Goal: Task Accomplishment & Management: Complete application form

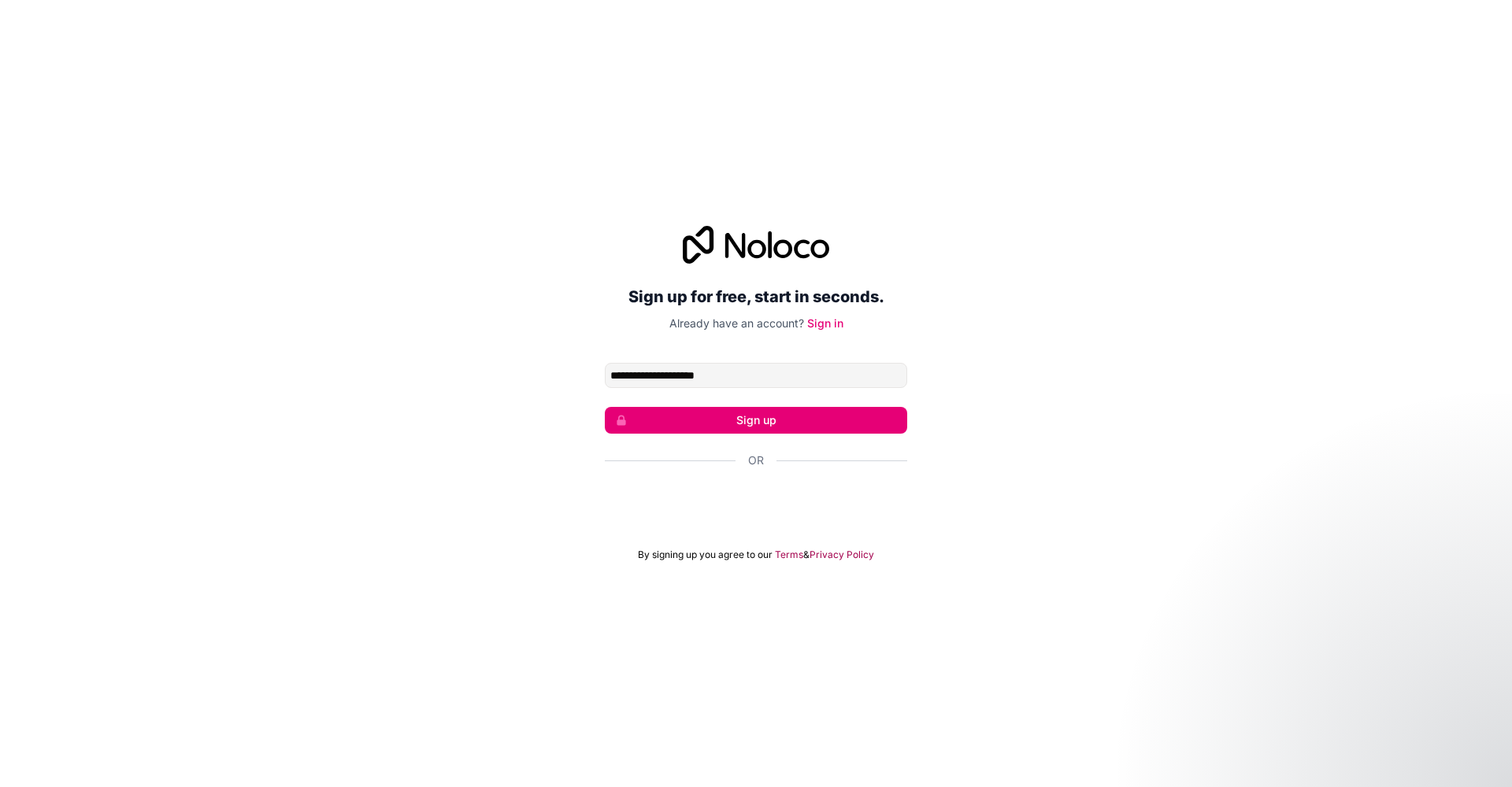
type input "**********"
click at [721, 417] on button "Sign up" at bounding box center [756, 421] width 303 height 27
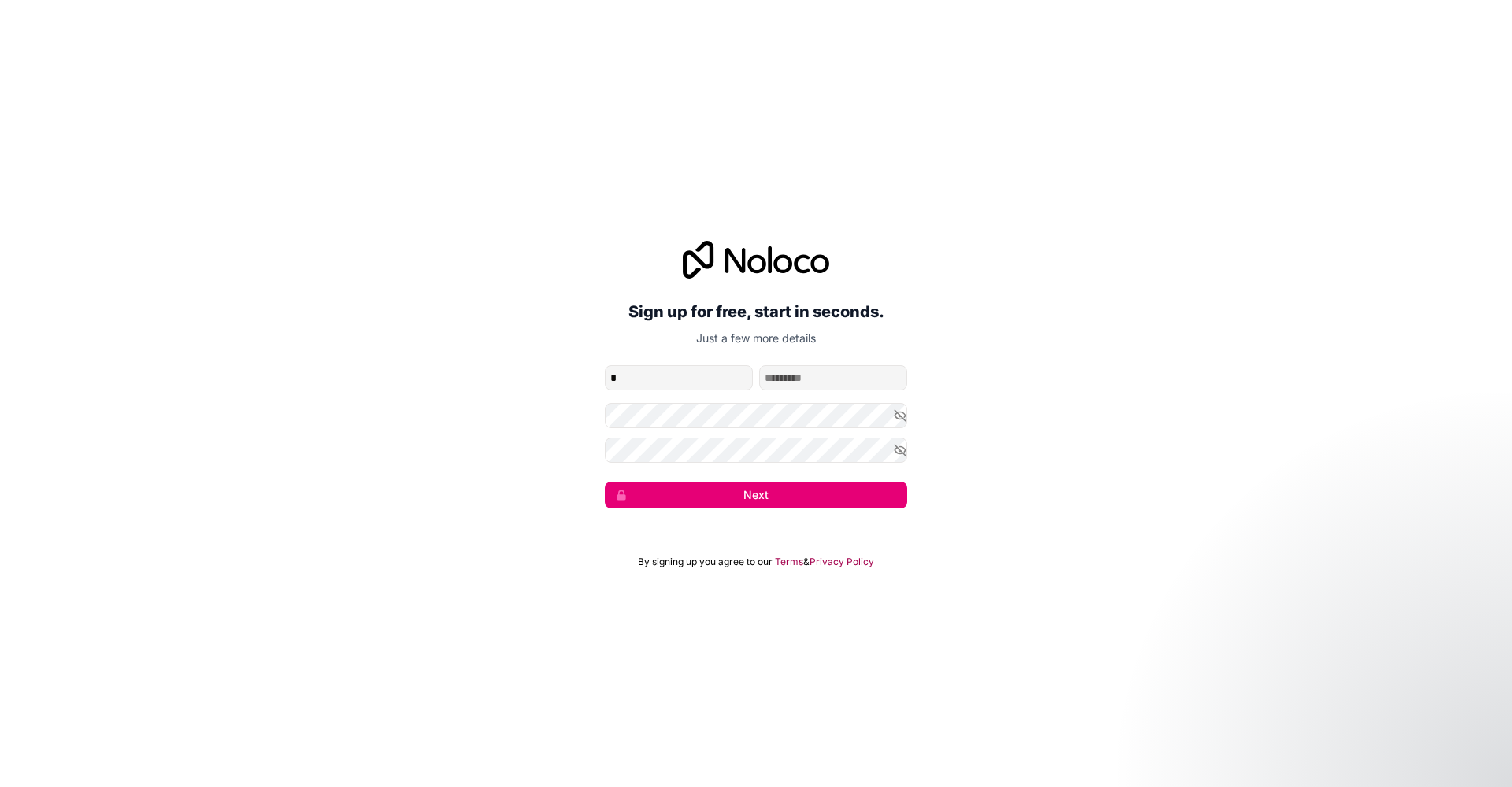
type input "*"
click at [677, 496] on button "Next" at bounding box center [756, 496] width 303 height 27
click at [674, 496] on button "Next" at bounding box center [756, 496] width 303 height 27
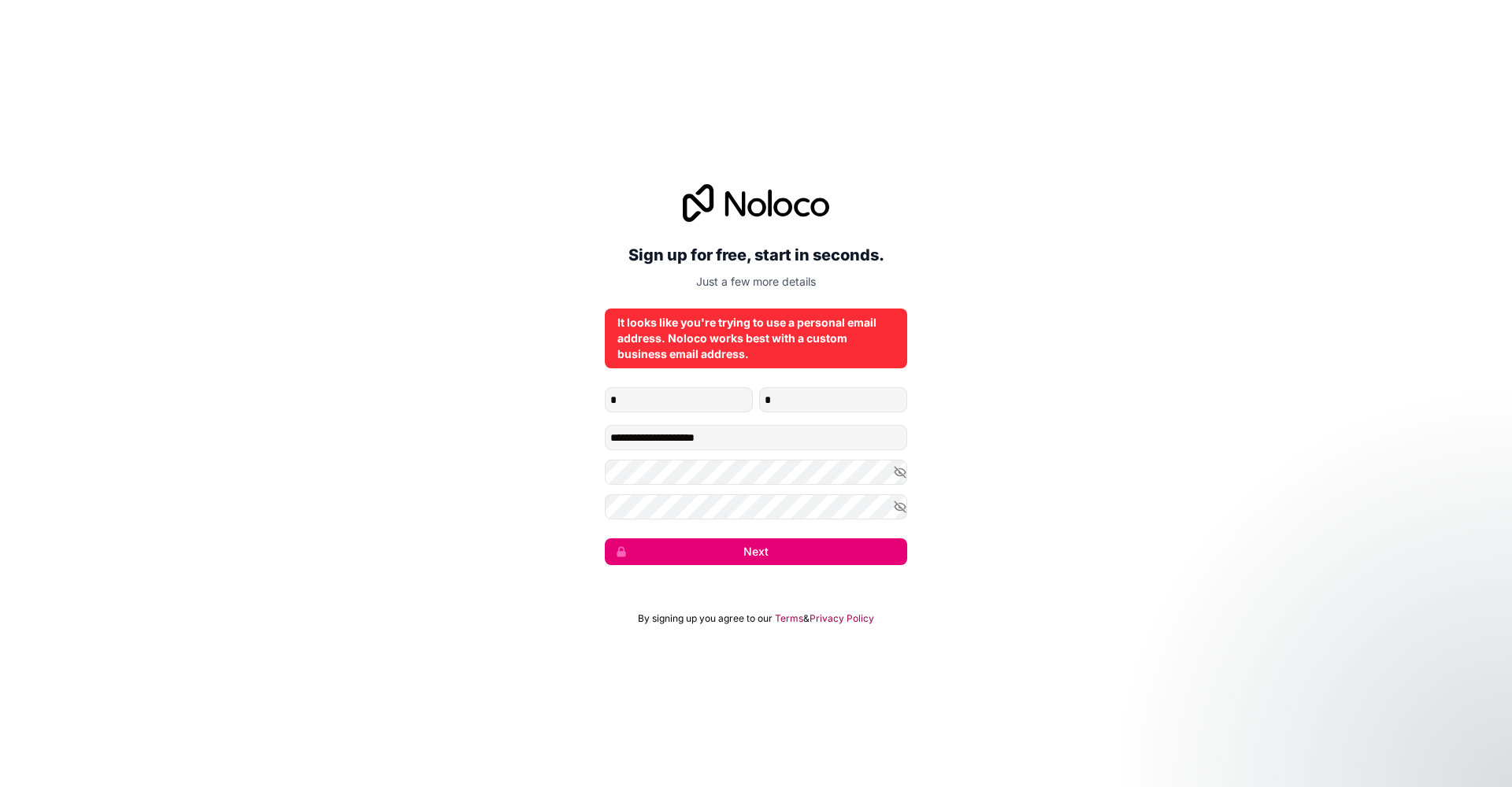
click at [741, 556] on button "Next" at bounding box center [756, 552] width 303 height 27
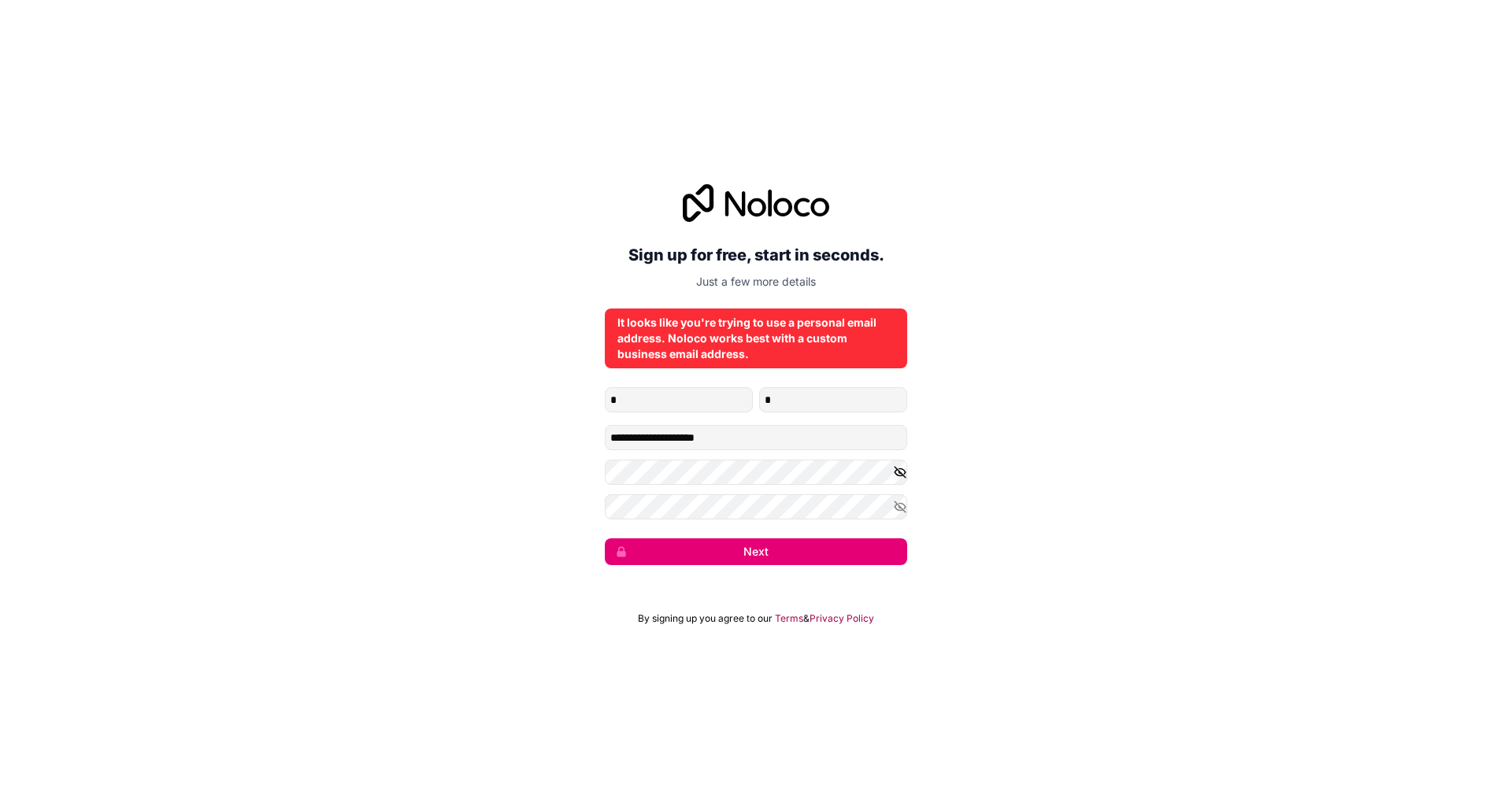
click at [896, 473] on icon "button" at bounding box center [900, 473] width 14 height 14
click at [901, 510] on icon "button" at bounding box center [900, 507] width 11 height 7
click at [787, 556] on button "Next" at bounding box center [756, 552] width 303 height 27
click at [730, 432] on input "**********" at bounding box center [756, 438] width 303 height 25
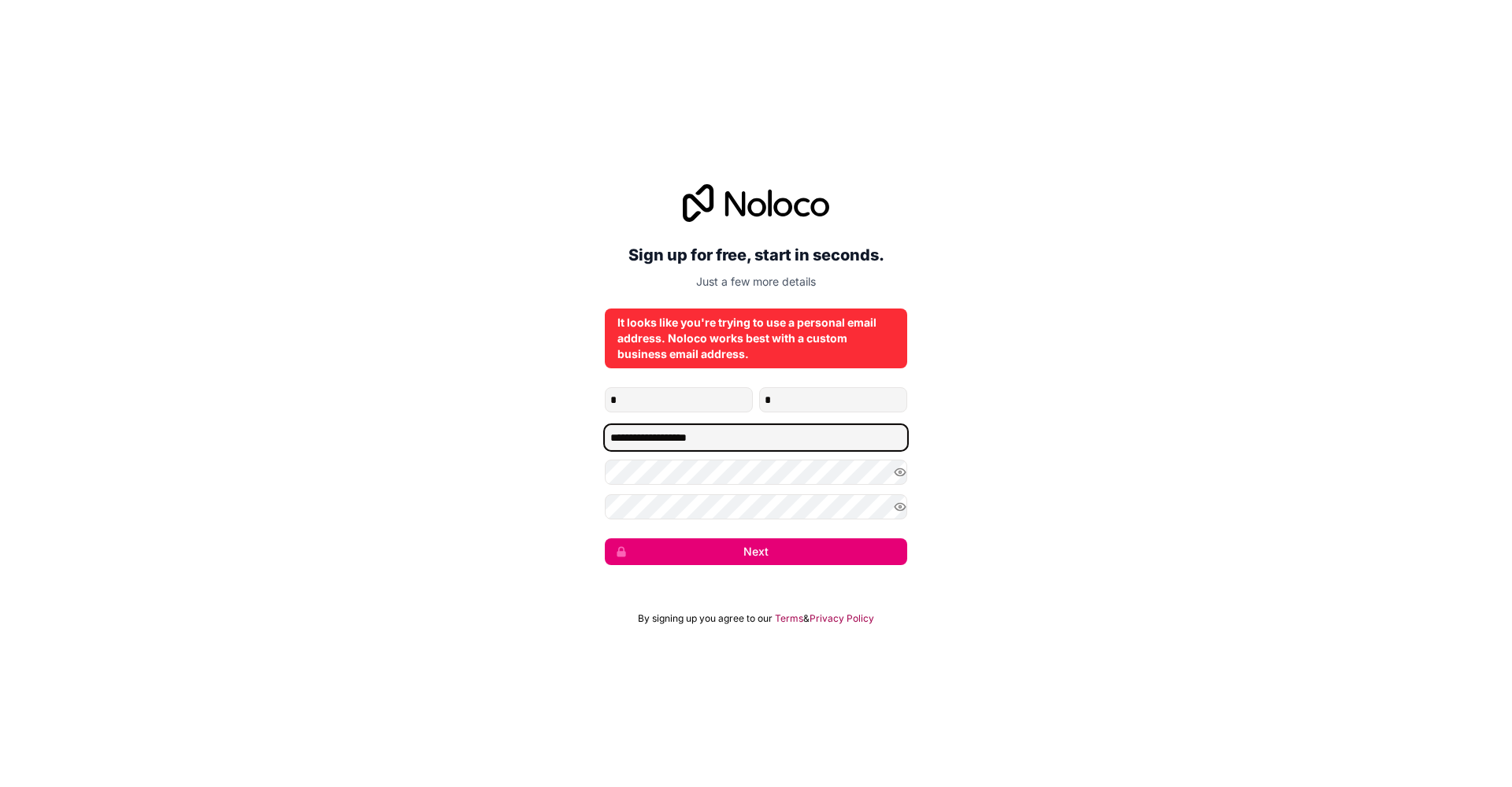
type input "**********"
click at [760, 553] on button "Next" at bounding box center [756, 552] width 303 height 27
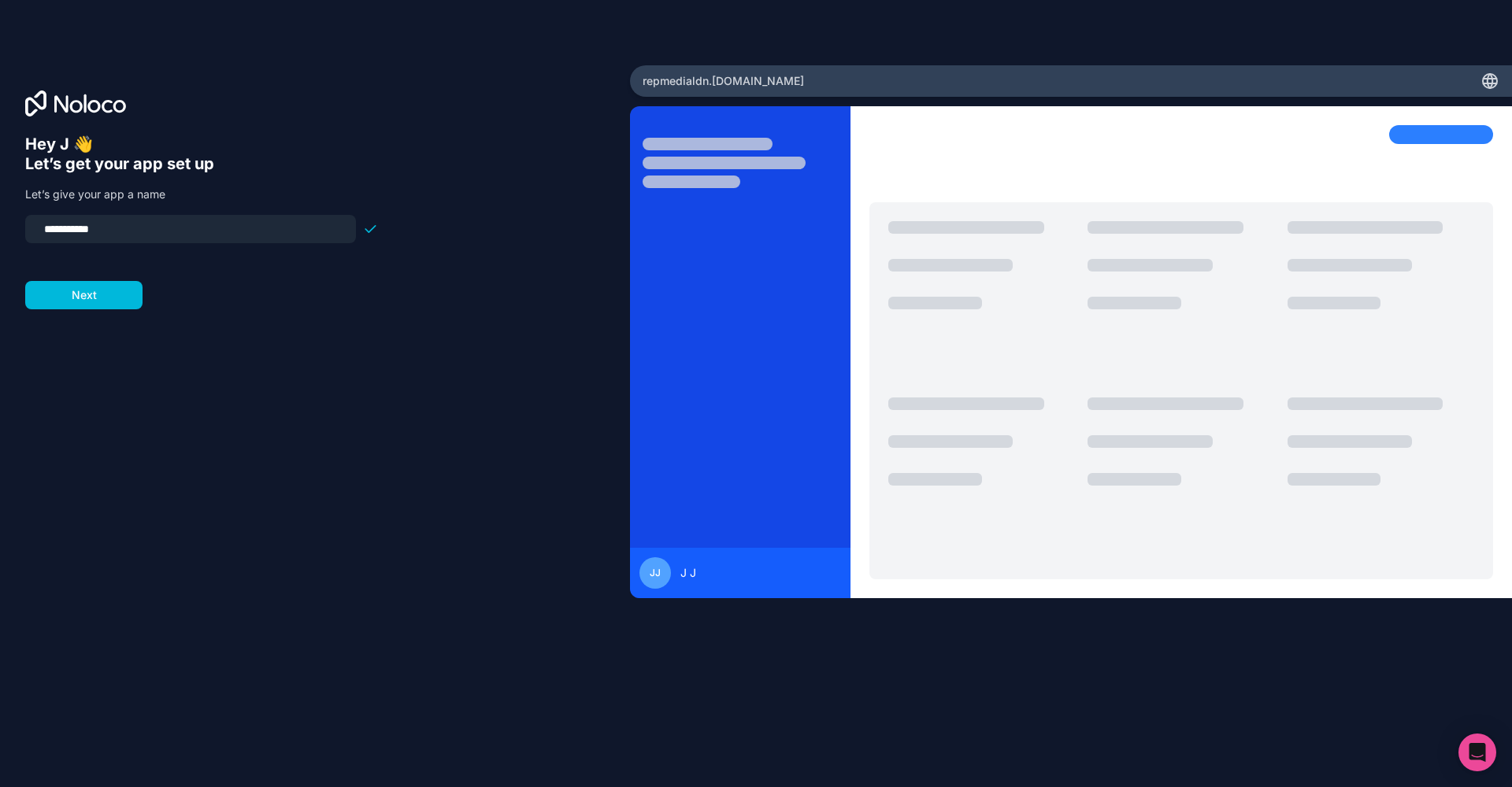
click at [97, 296] on button "Next" at bounding box center [84, 295] width 117 height 28
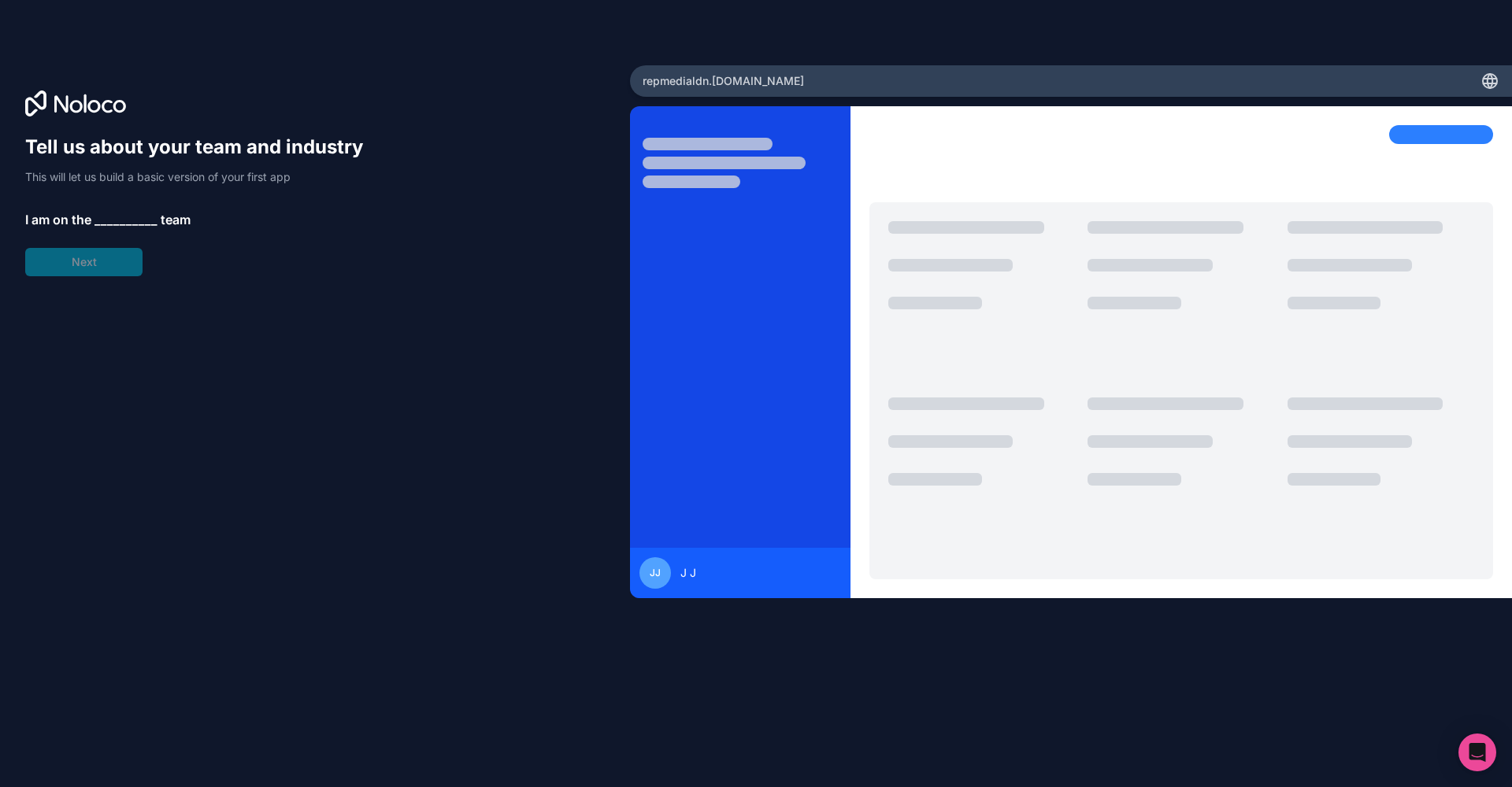
click at [103, 218] on span "__________" at bounding box center [126, 220] width 63 height 19
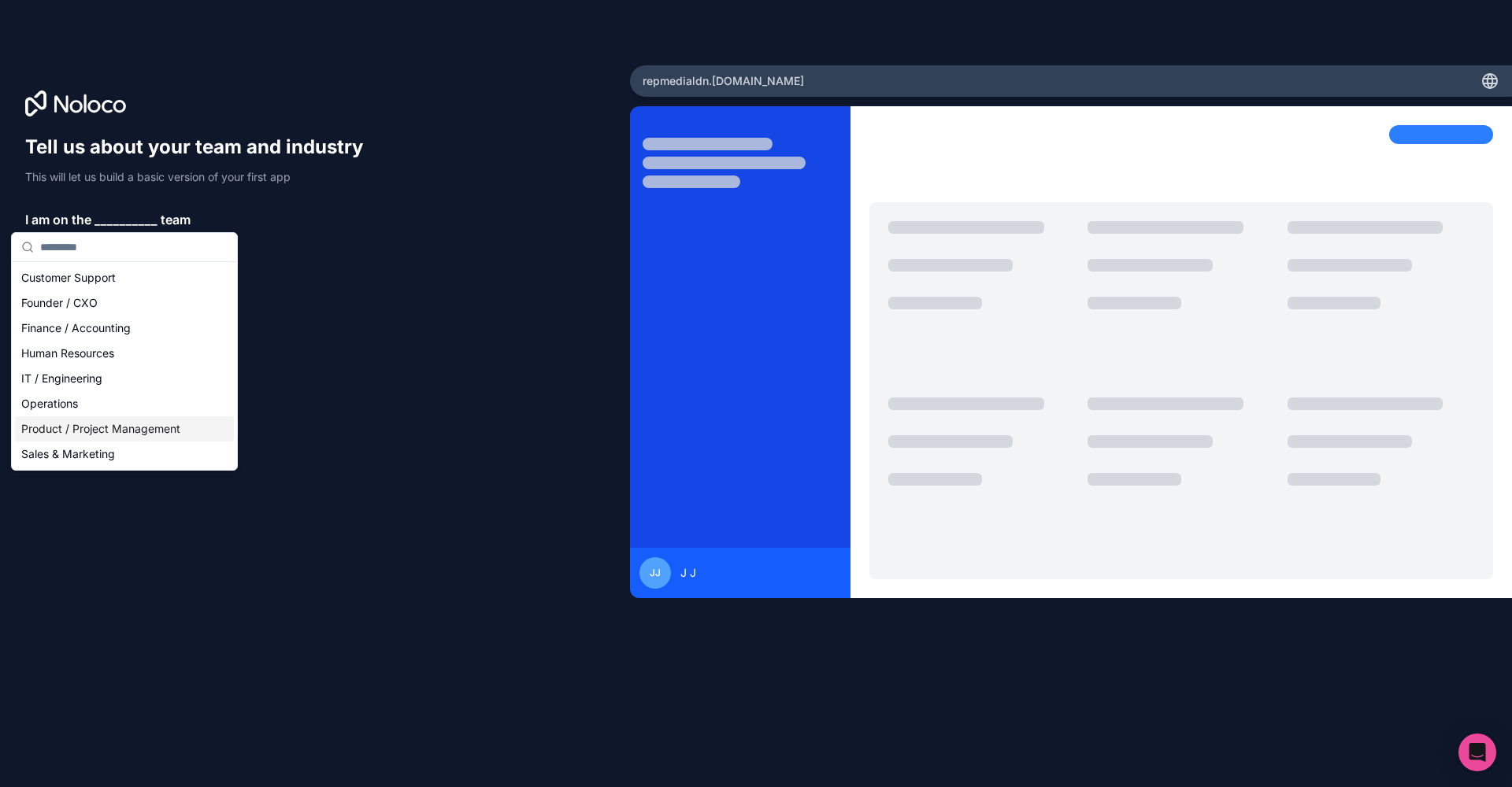
click at [69, 426] on div "Product / Project Management" at bounding box center [124, 429] width 219 height 25
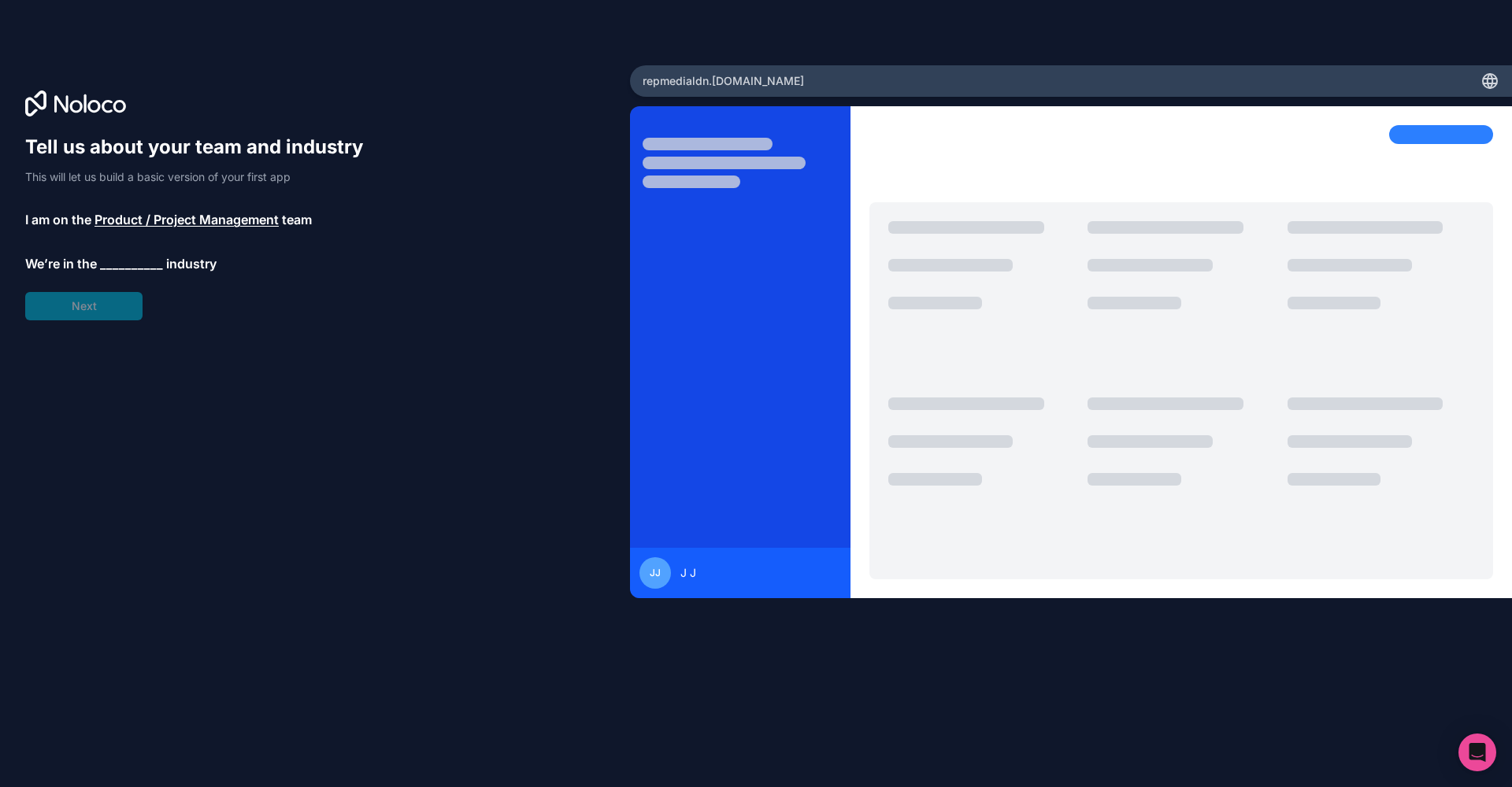
click at [117, 269] on span "__________" at bounding box center [132, 264] width 63 height 19
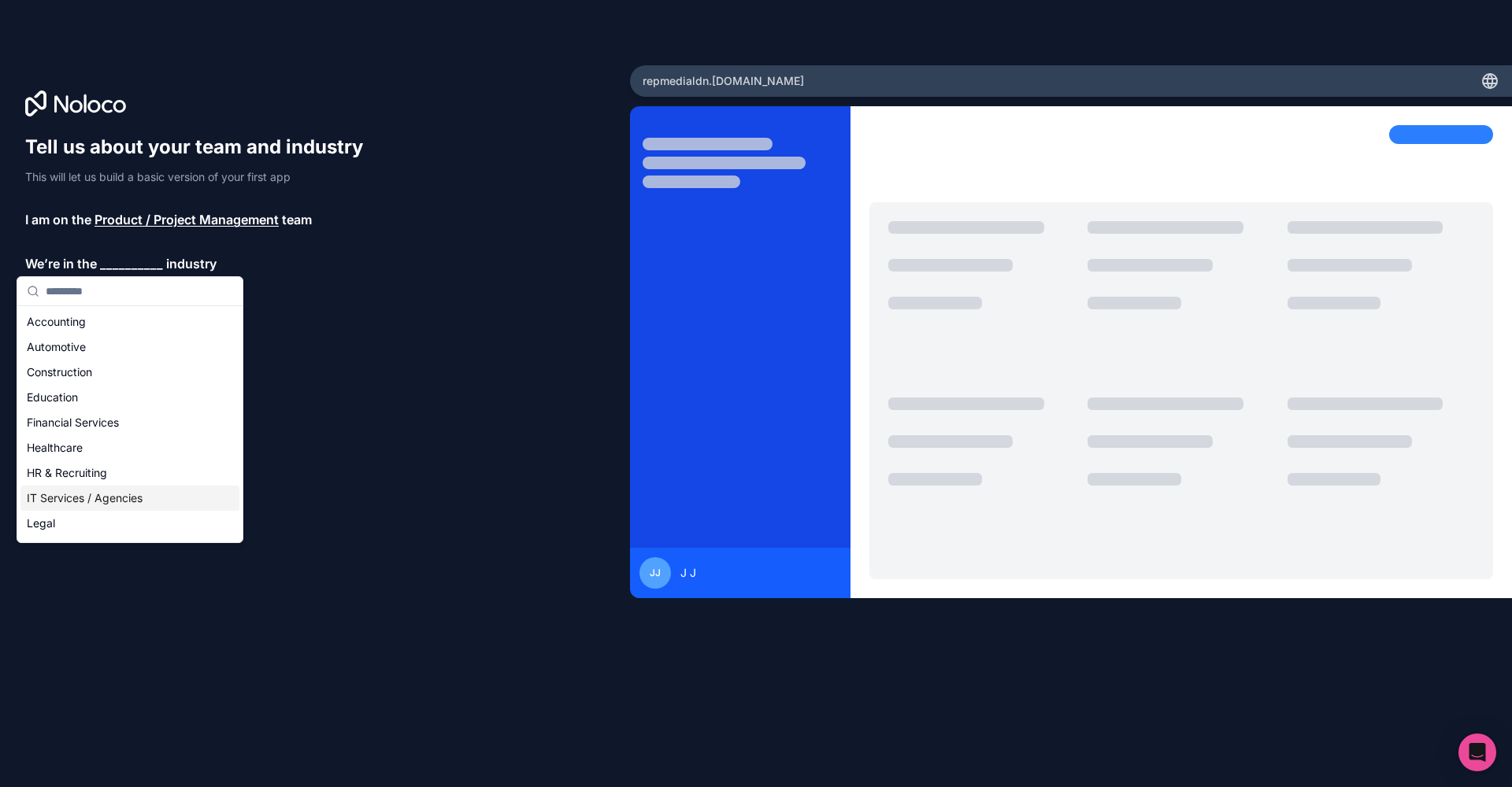
click at [100, 507] on div "IT Services / Agencies" at bounding box center [130, 499] width 219 height 25
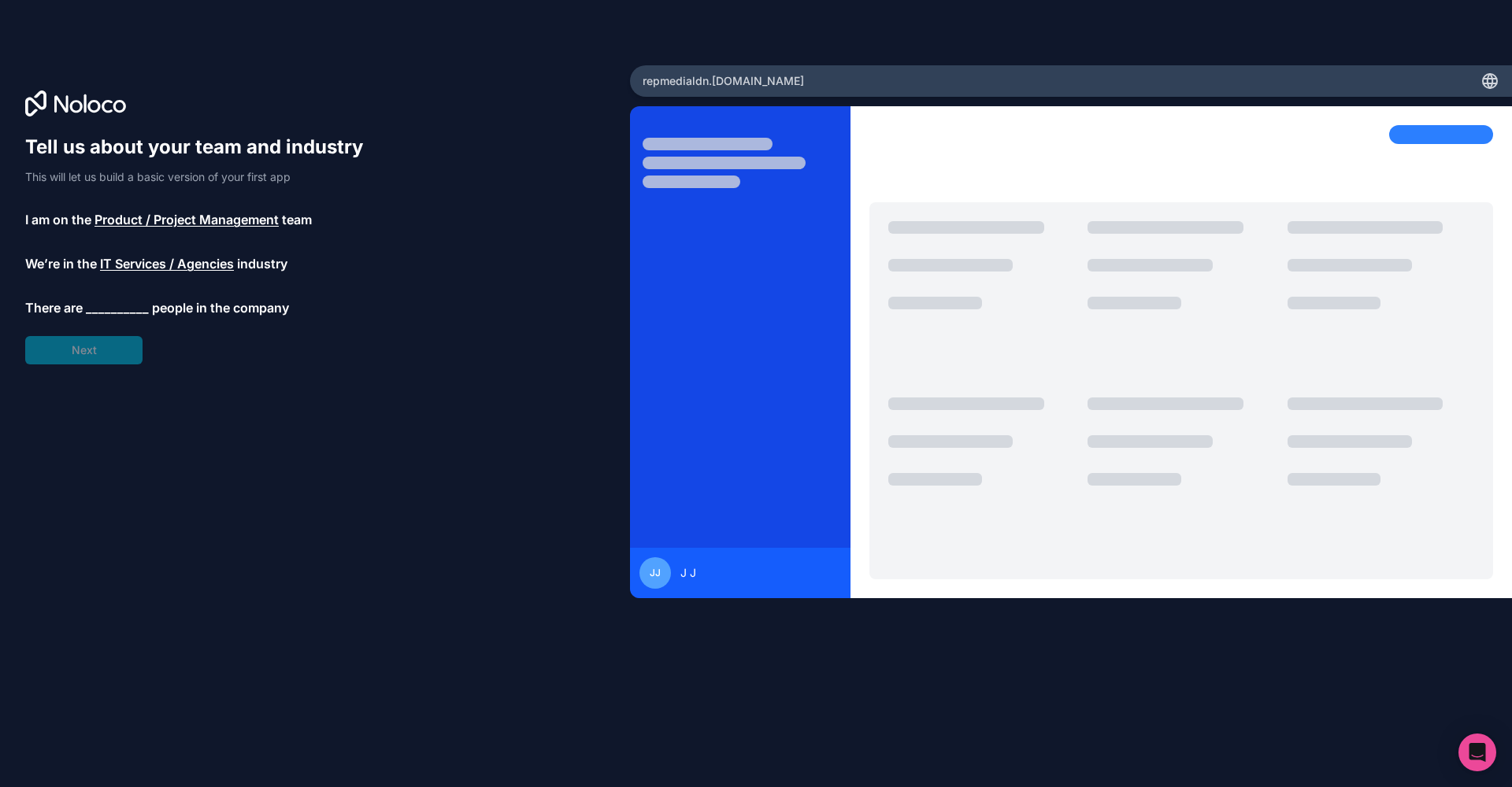
click at [104, 310] on span "__________" at bounding box center [117, 308] width 63 height 19
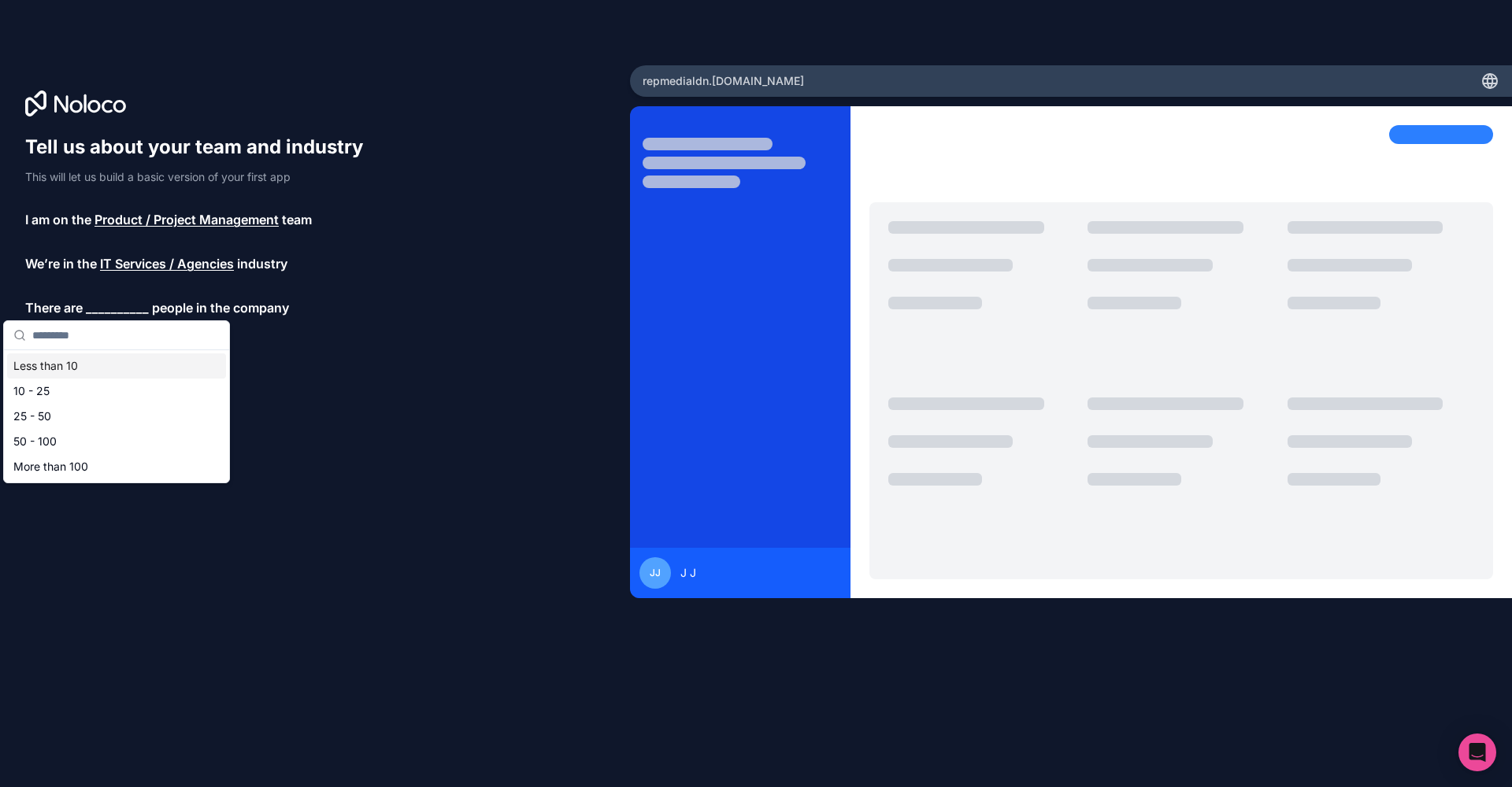
click at [72, 363] on div "Less than 10" at bounding box center [117, 366] width 219 height 25
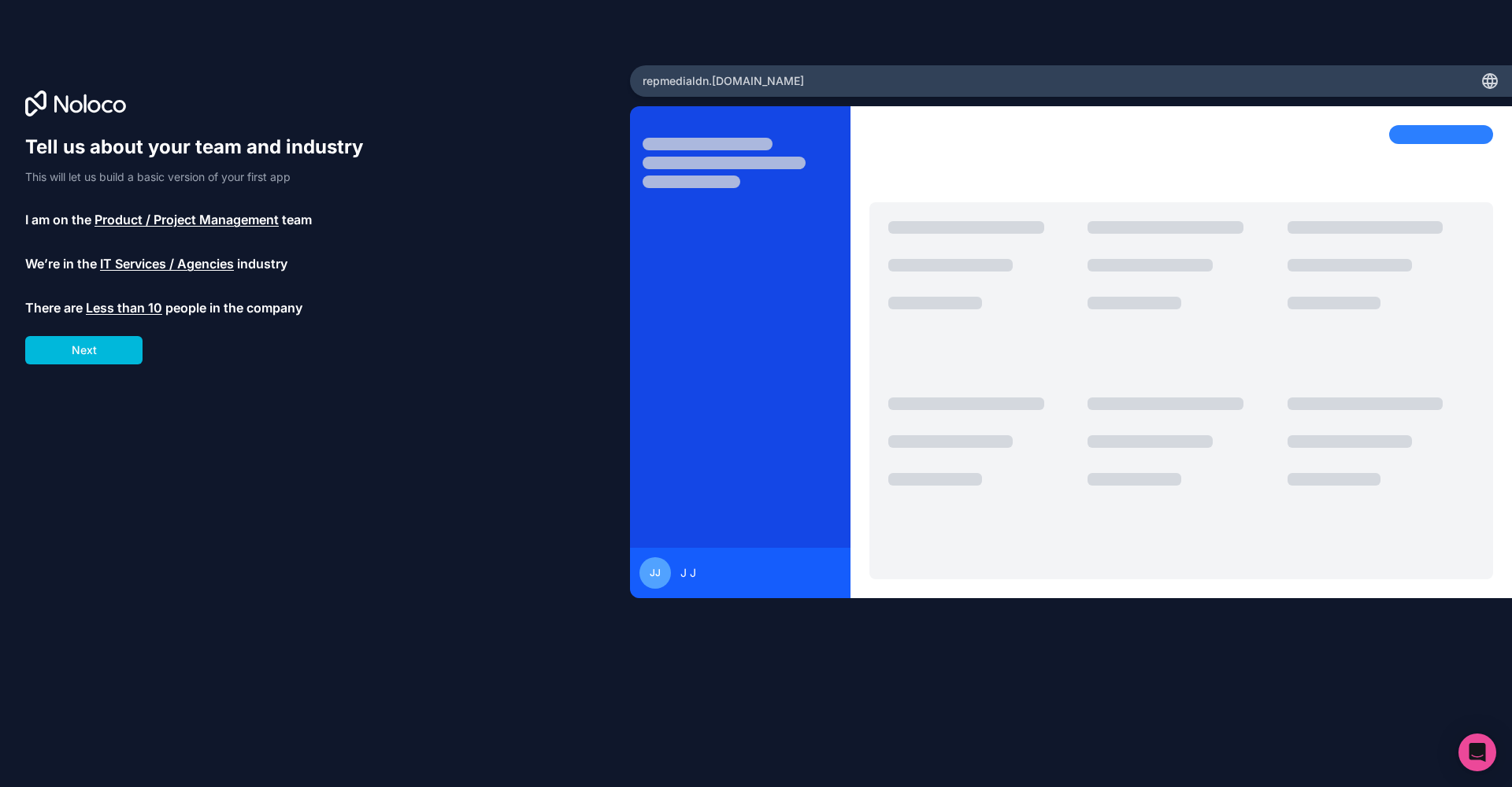
click at [80, 350] on button "Next" at bounding box center [84, 351] width 117 height 28
